Goal: Download file/media

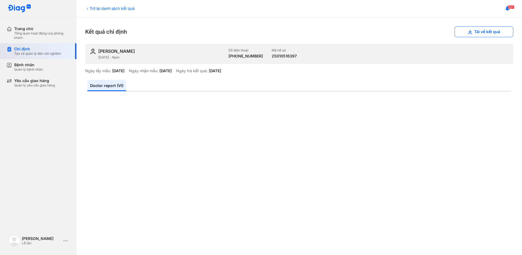
click at [42, 52] on div "Tạo và quản lý đơn xét nghiệm" at bounding box center [37, 53] width 47 height 4
click at [13, 49] on div "Chỉ định Tạo và quản lý đơn xét nghiệm" at bounding box center [42, 51] width 70 height 16
click at [61, 52] on div "Tạo và quản lý đơn xét nghiệm" at bounding box center [37, 53] width 47 height 4
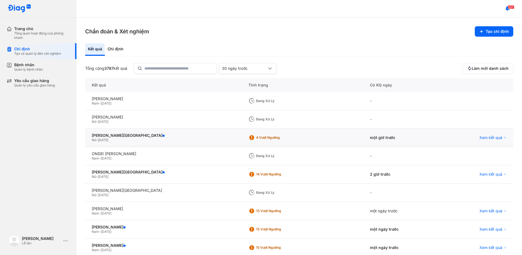
click at [128, 132] on div "DƯƠNG MỸ HÀ Nữ - 03/11/1961" at bounding box center [163, 137] width 157 height 18
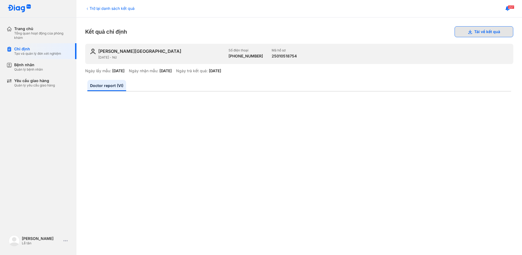
click at [481, 34] on button "Tải về kết quả" at bounding box center [484, 31] width 59 height 11
click at [472, 31] on button "Tải về kết quả" at bounding box center [484, 31] width 59 height 11
click at [60, 54] on div "Tạo và quản lý đơn xét nghiệm" at bounding box center [37, 53] width 47 height 4
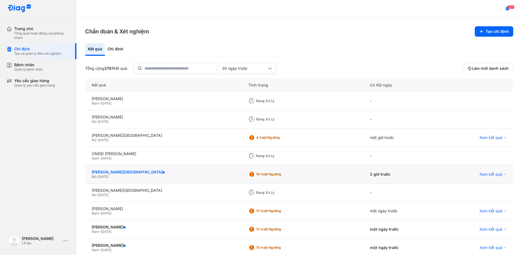
click at [115, 171] on div "[PERSON_NAME][GEOGRAPHIC_DATA]" at bounding box center [164, 171] width 144 height 5
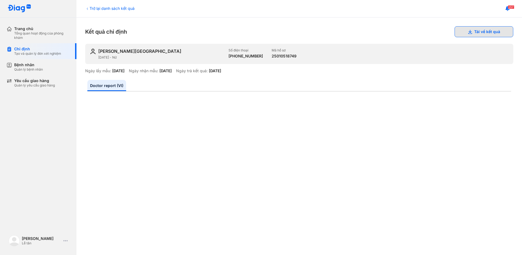
click at [481, 32] on button "Tải về kết quả" at bounding box center [484, 31] width 59 height 11
